Goal: Information Seeking & Learning: Learn about a topic

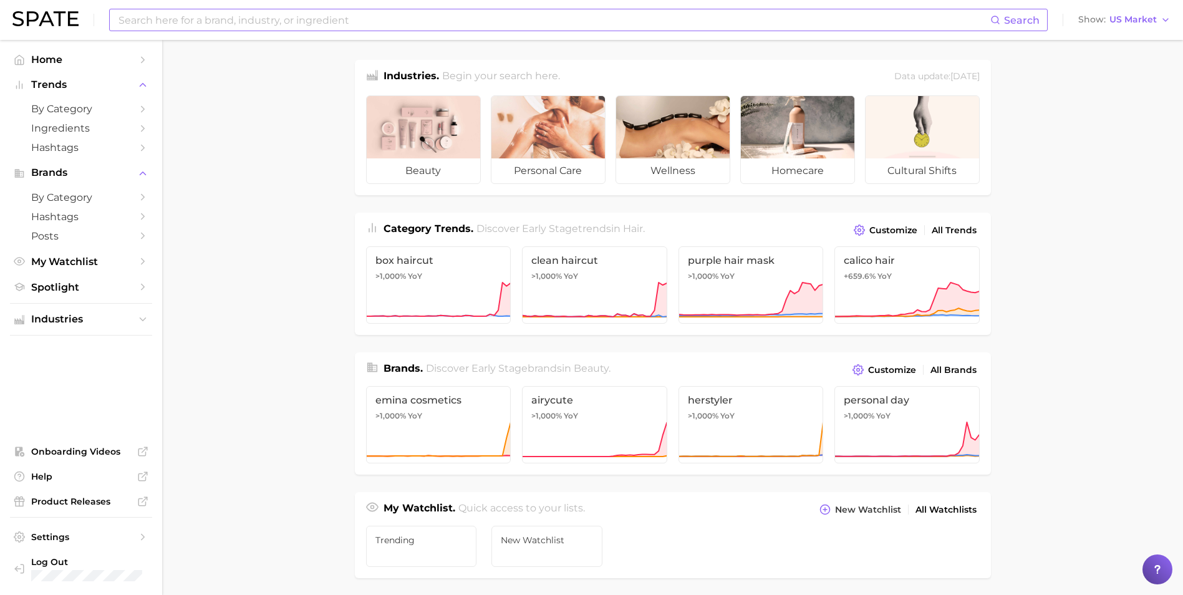
click at [434, 21] on input at bounding box center [553, 19] width 873 height 21
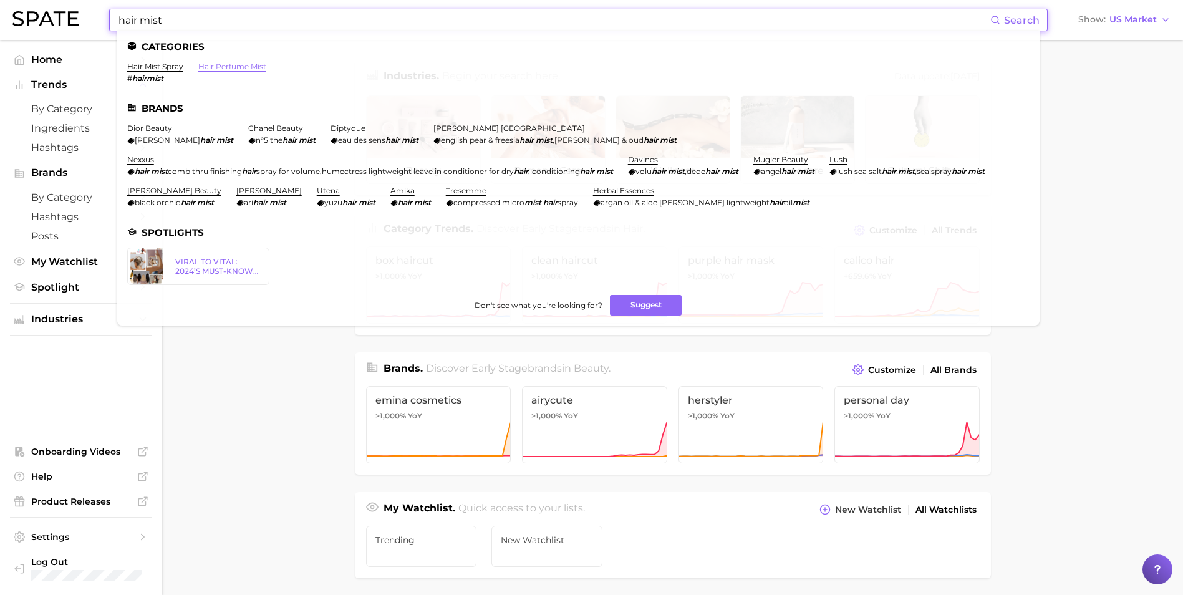
type input "hair mist"
click at [257, 69] on link "hair perfume mist" at bounding box center [232, 66] width 68 height 9
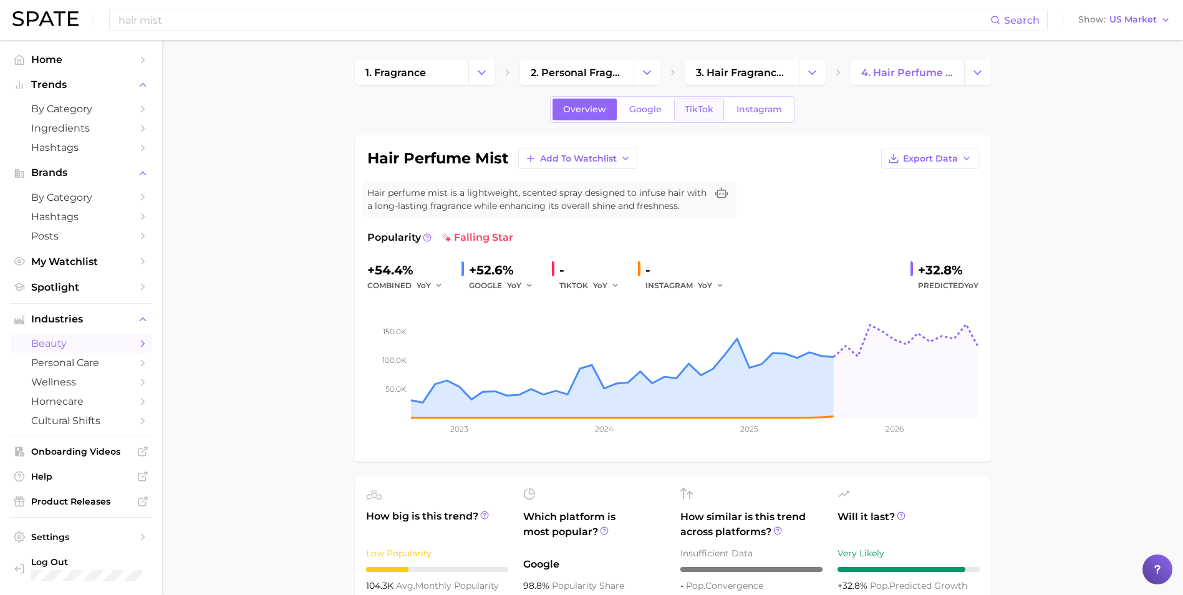
click at [710, 112] on span "TikTok" at bounding box center [698, 109] width 29 height 11
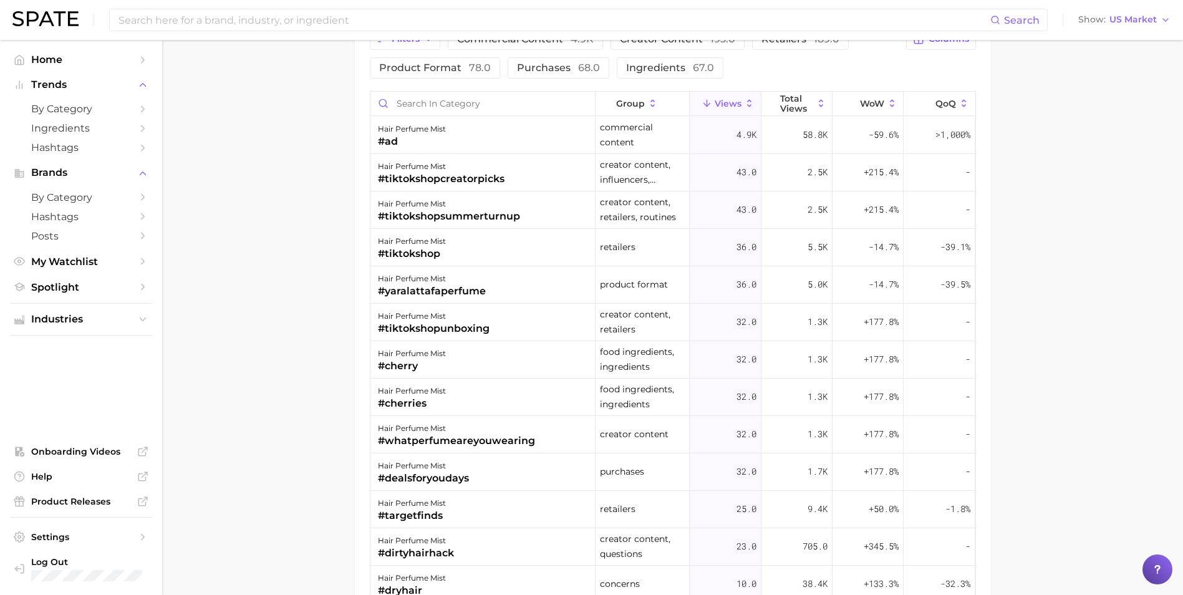
scroll to position [997, 0]
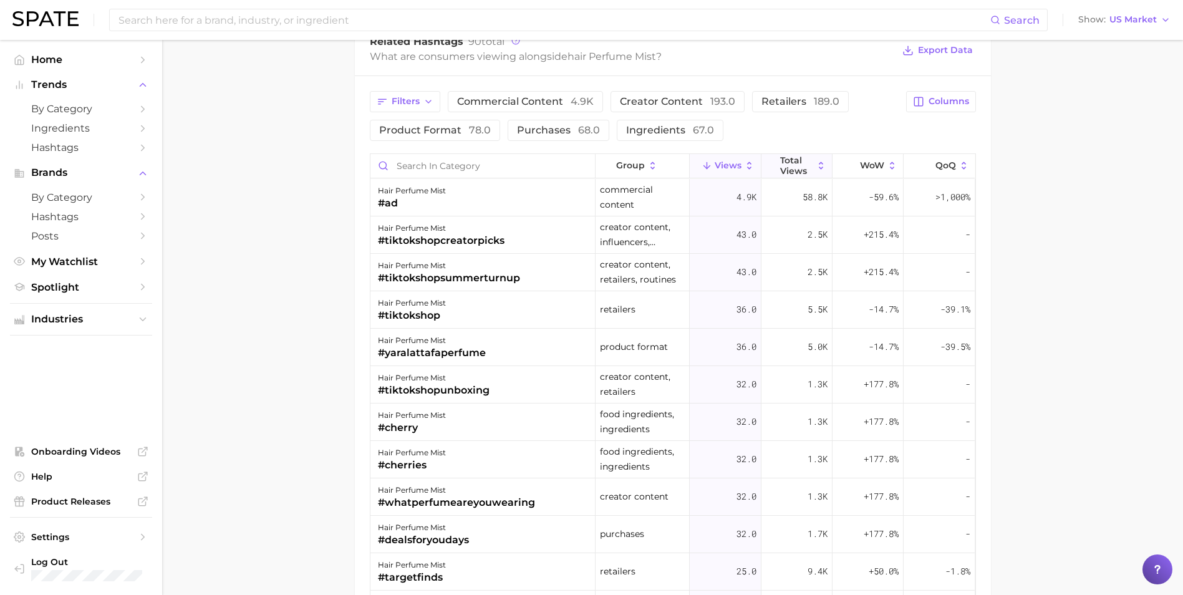
click at [793, 160] on span "Total Views" at bounding box center [796, 165] width 33 height 20
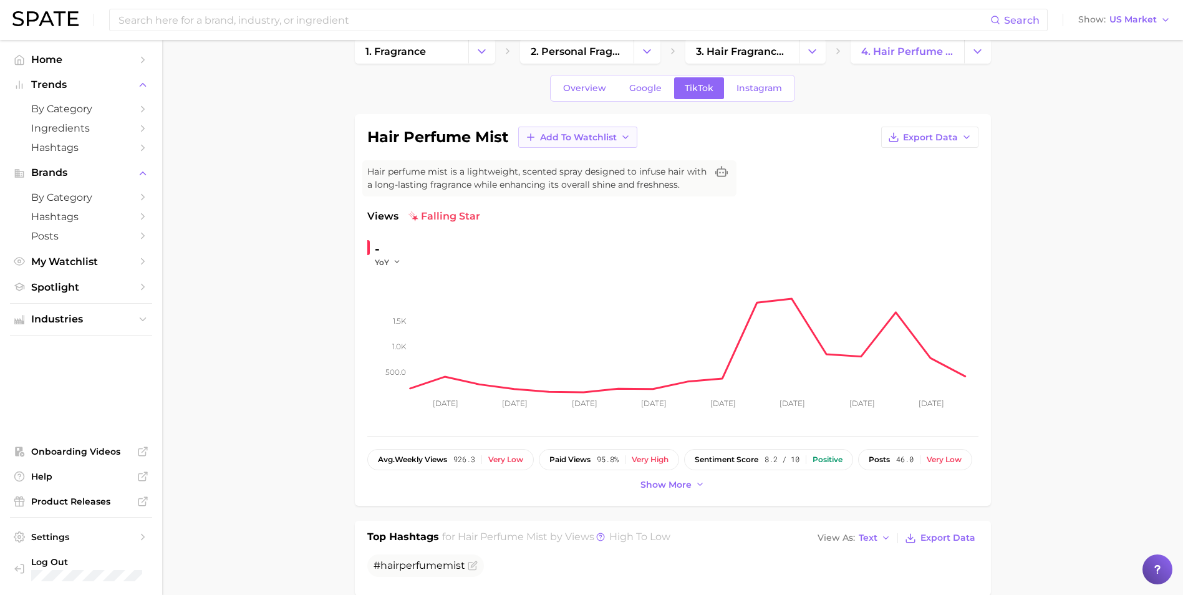
scroll to position [0, 0]
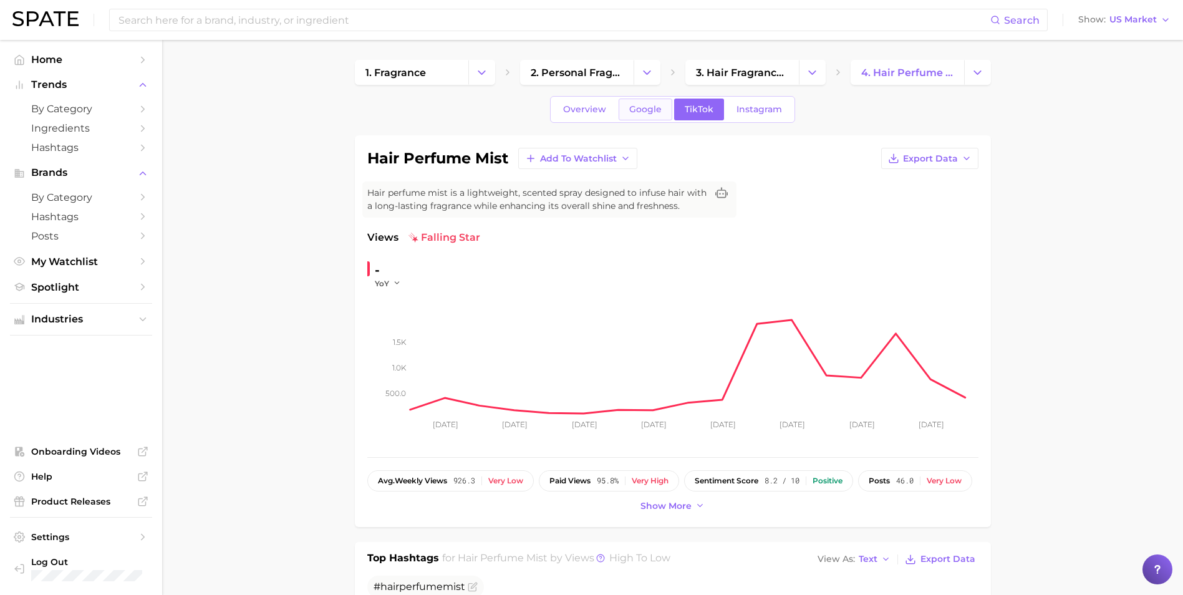
click at [656, 104] on span "Google" at bounding box center [645, 109] width 32 height 11
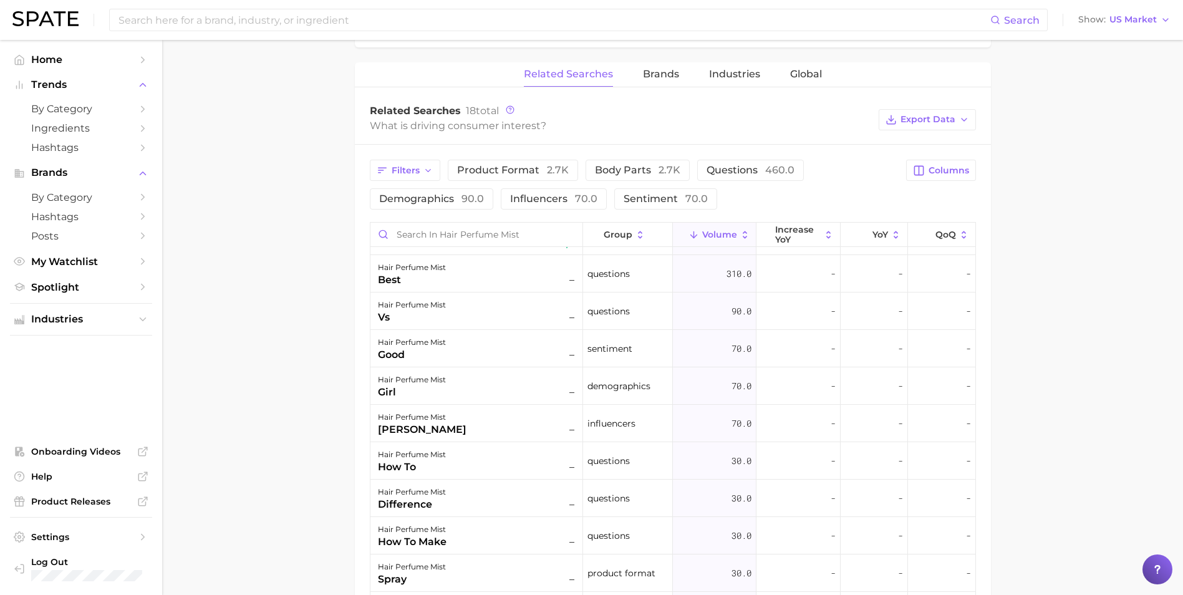
scroll to position [535, 0]
